Goal: Information Seeking & Learning: Learn about a topic

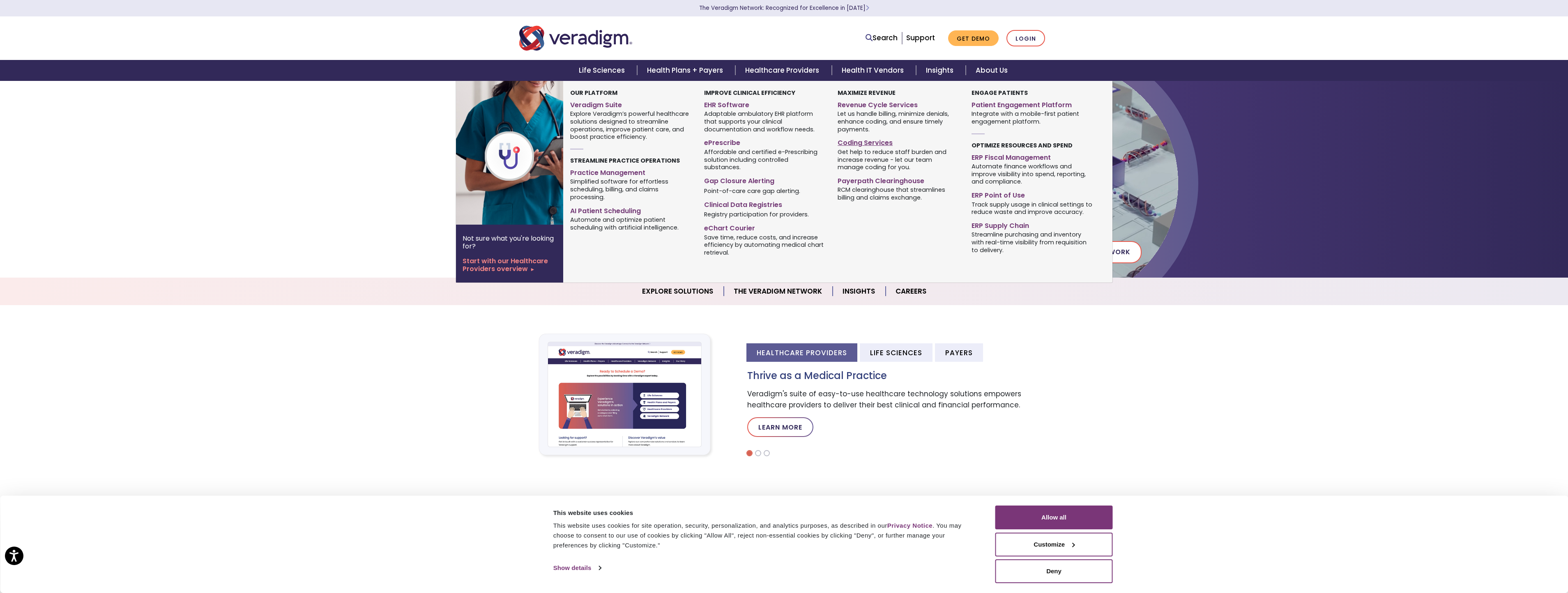
click at [867, 141] on link "Coding Services" at bounding box center [898, 142] width 121 height 12
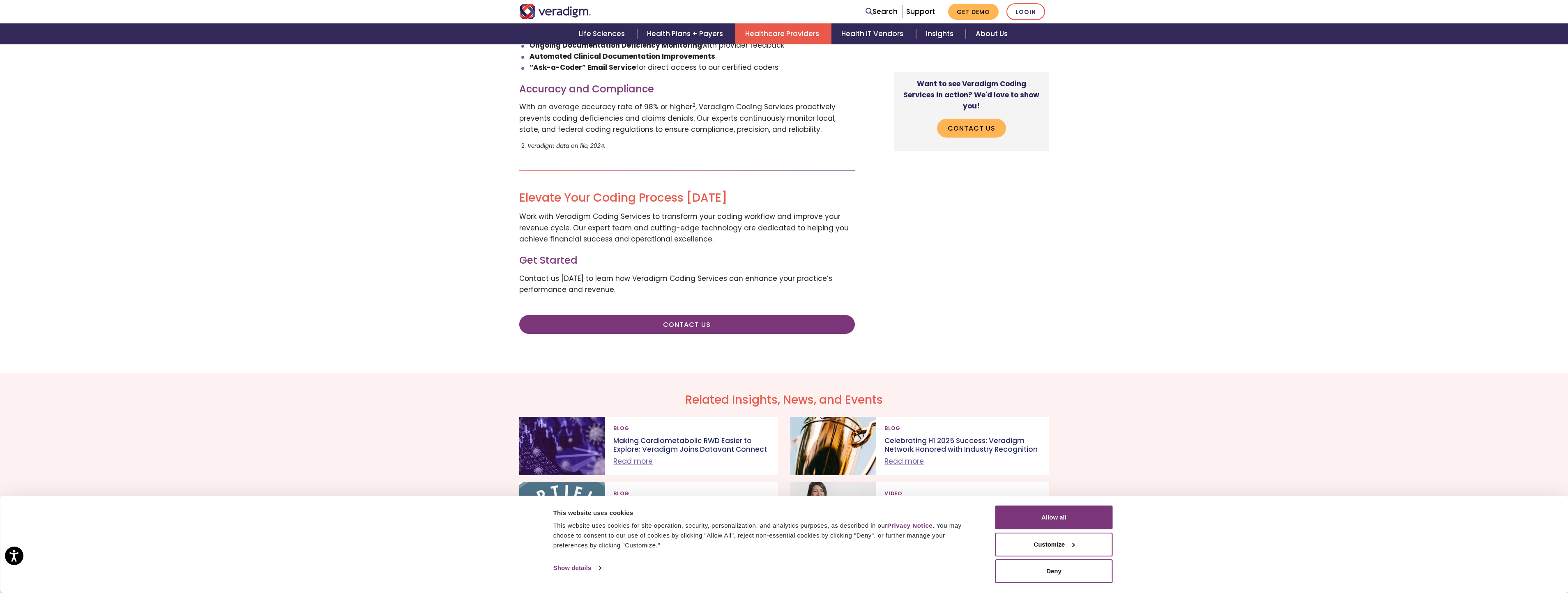
scroll to position [783, 0]
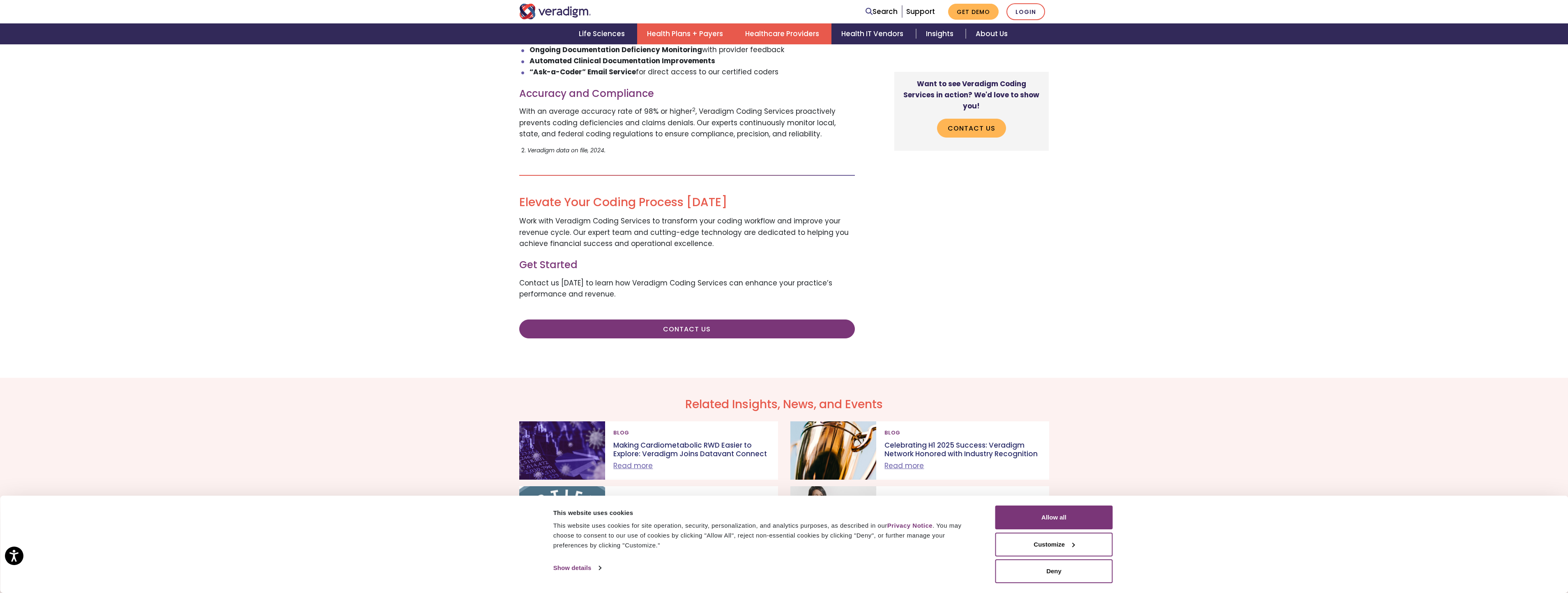
click at [674, 35] on link "Health Plans + Payers" at bounding box center [686, 34] width 98 height 21
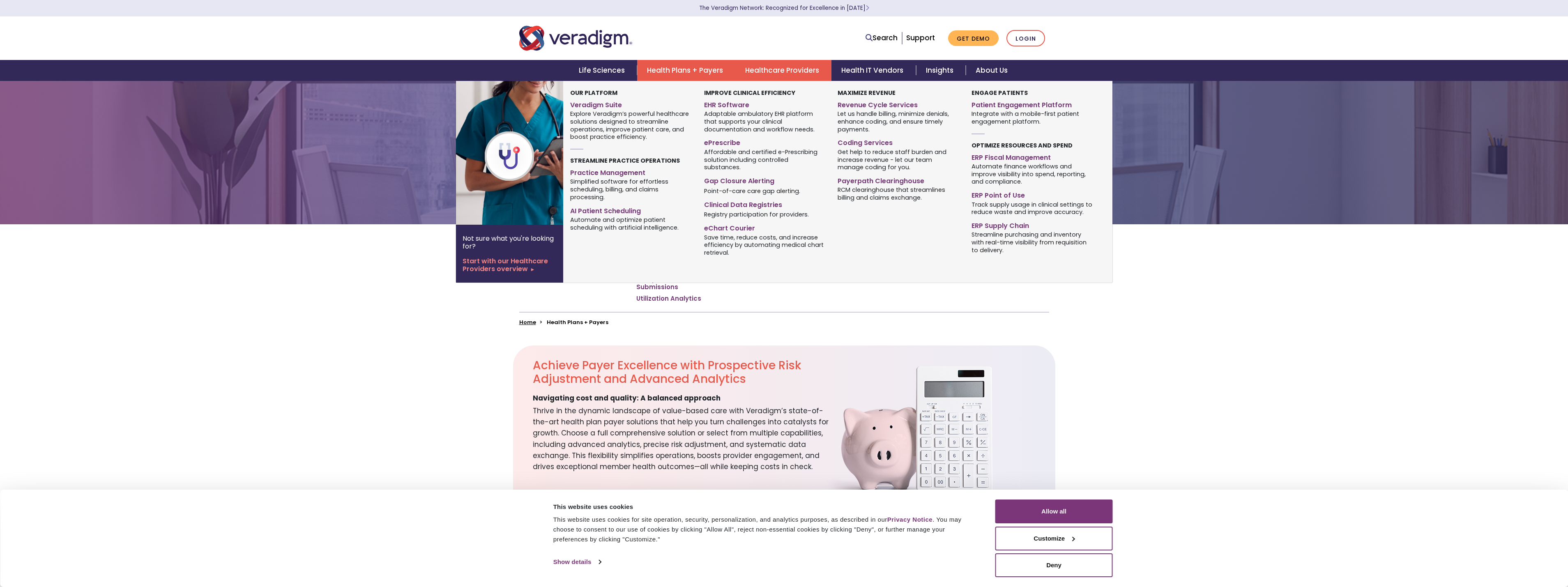
click at [793, 73] on link "Healthcare Providers" at bounding box center [783, 70] width 96 height 21
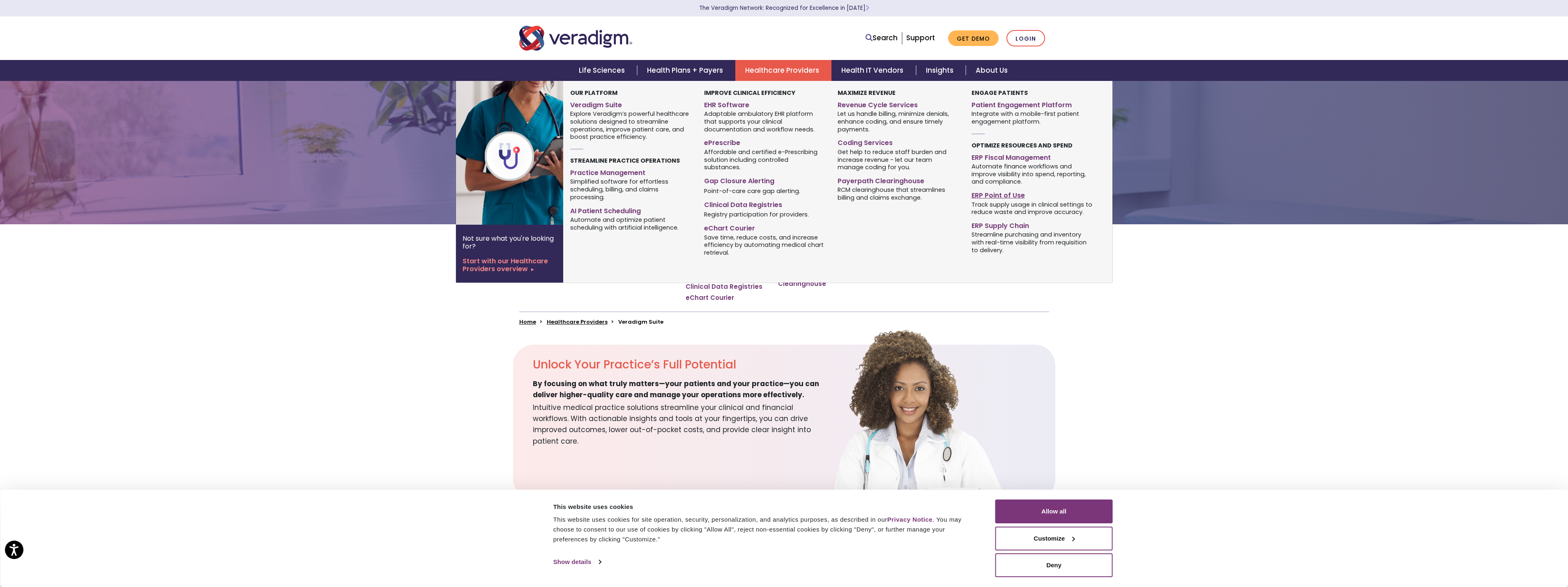
click at [996, 196] on link "ERP Point of Use" at bounding box center [1031, 194] width 121 height 12
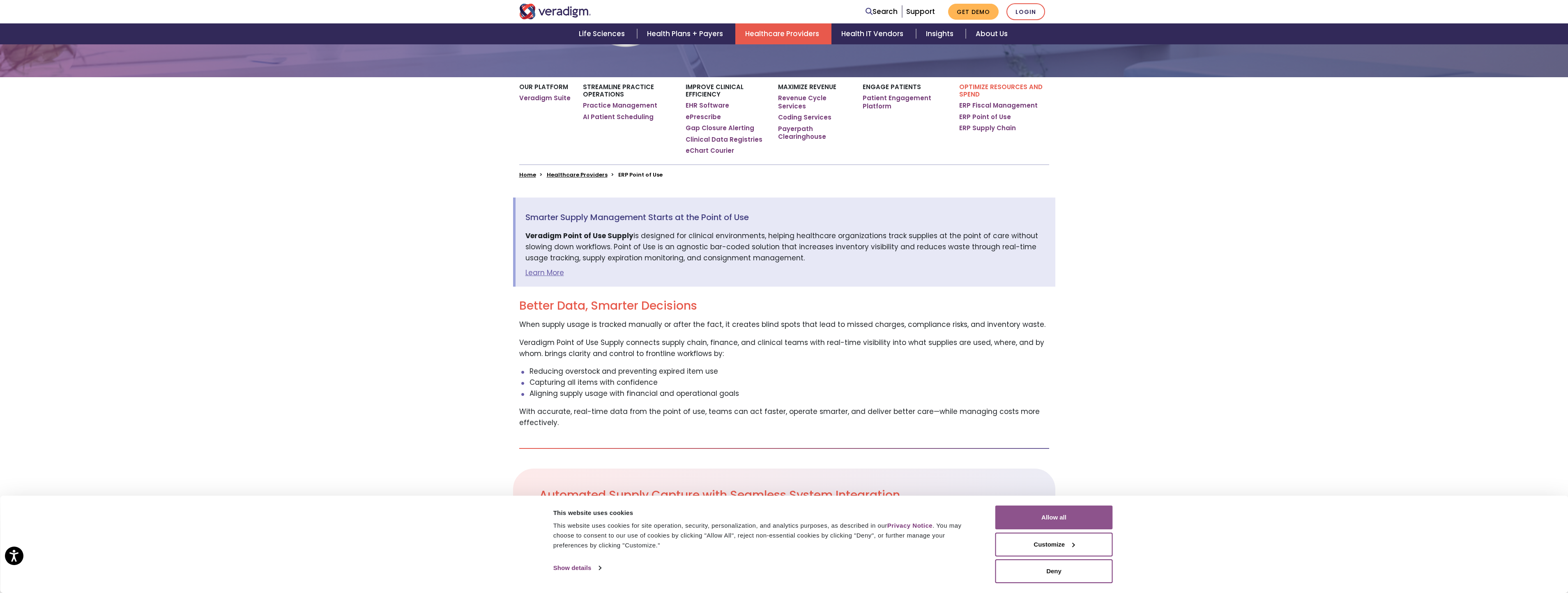
scroll to position [164, 0]
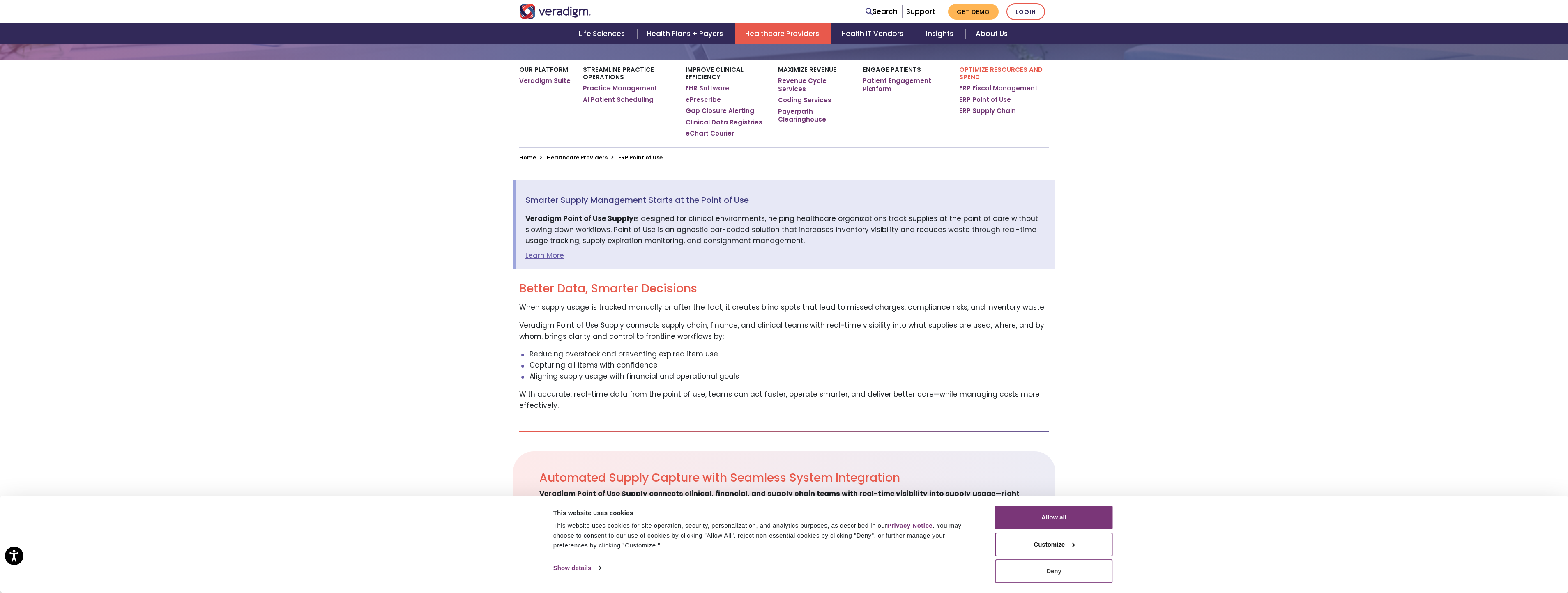
click at [1073, 571] on button "Deny" at bounding box center [1053, 571] width 118 height 24
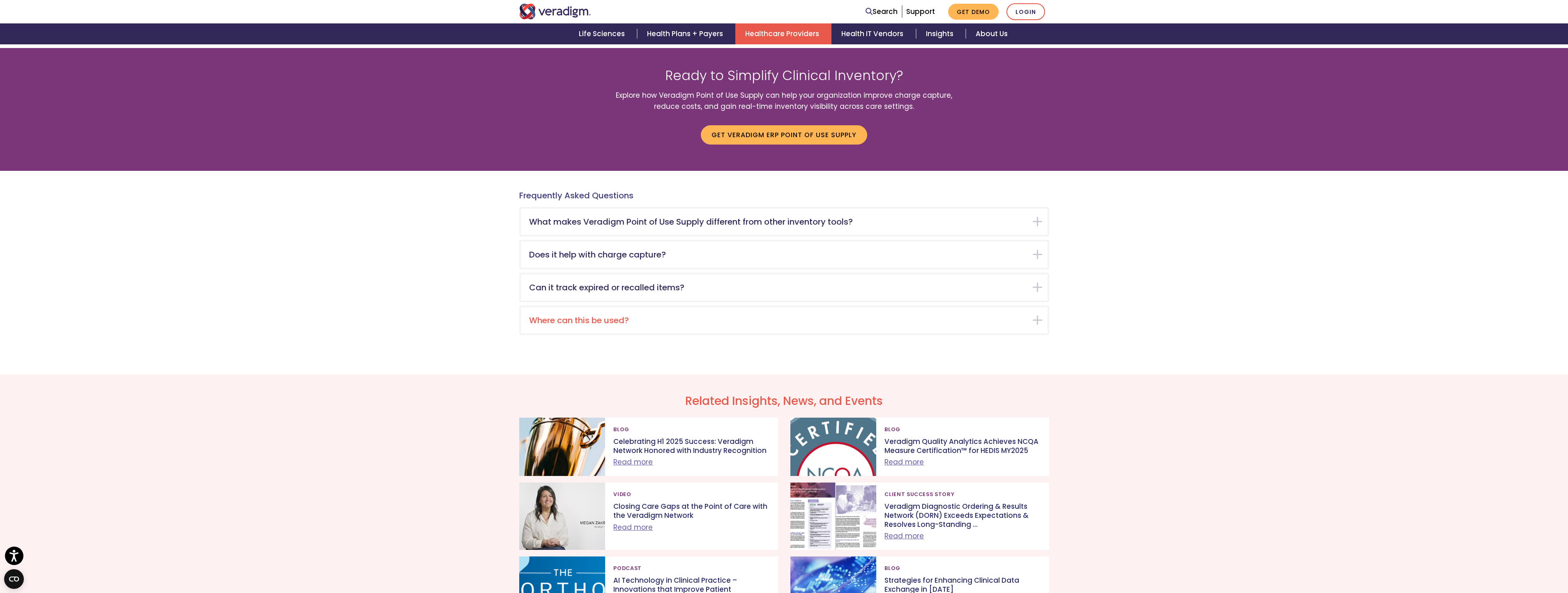
scroll to position [1273, 0]
click at [790, 250] on h5 "Does it help with charge capture?" at bounding box center [777, 253] width 498 height 10
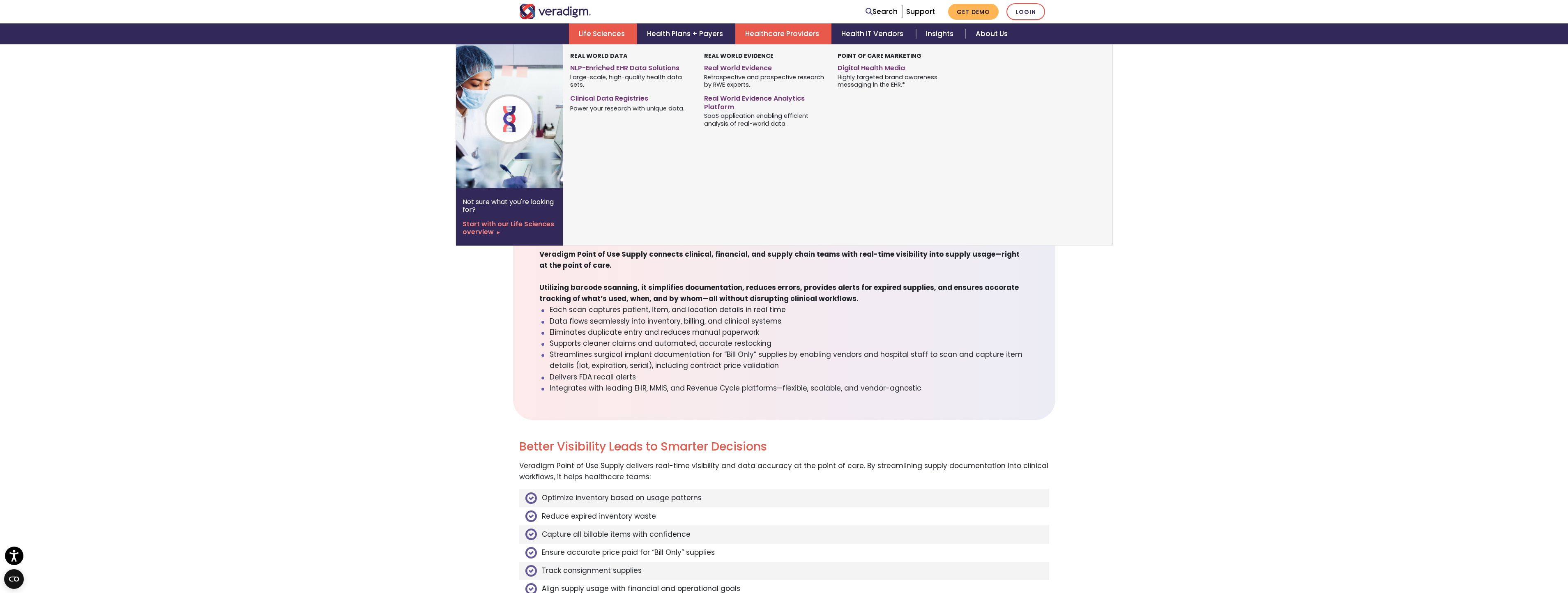
scroll to position [280, 0]
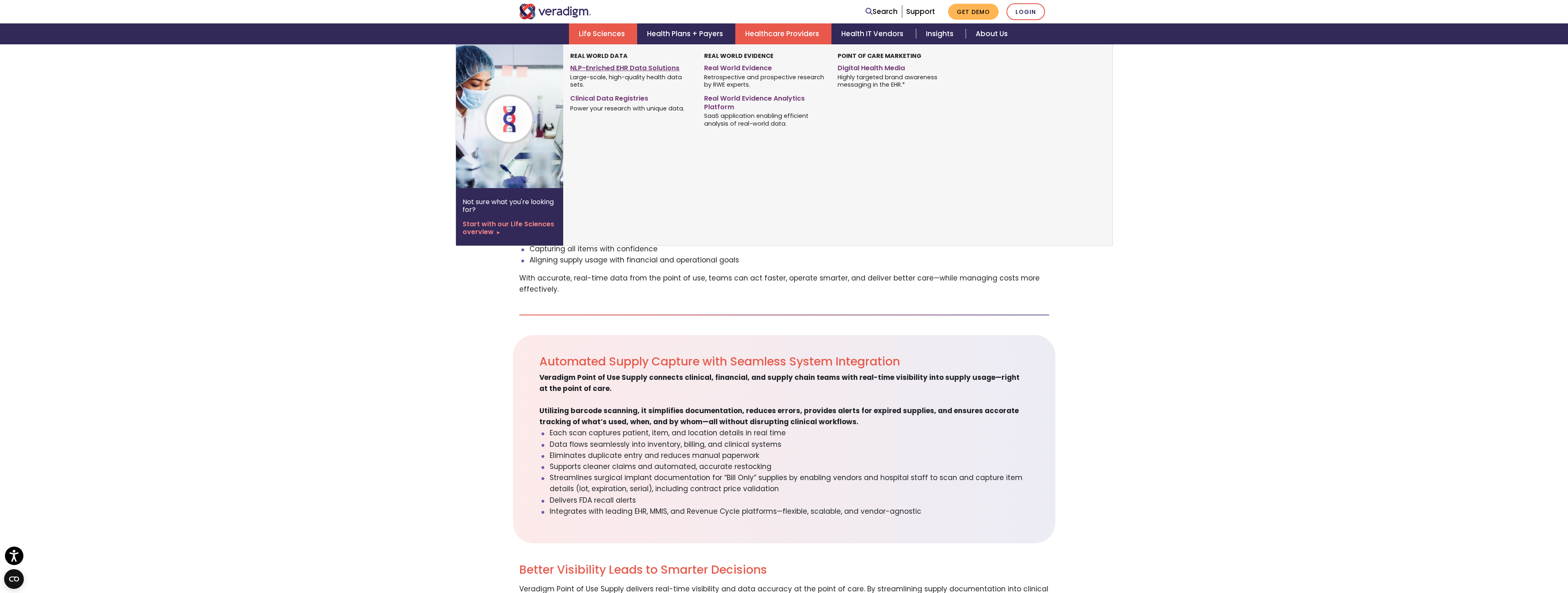
click at [645, 65] on link "NLP-Enriched EHR Data Solutions" at bounding box center [631, 66] width 121 height 12
